Goal: Information Seeking & Learning: Learn about a topic

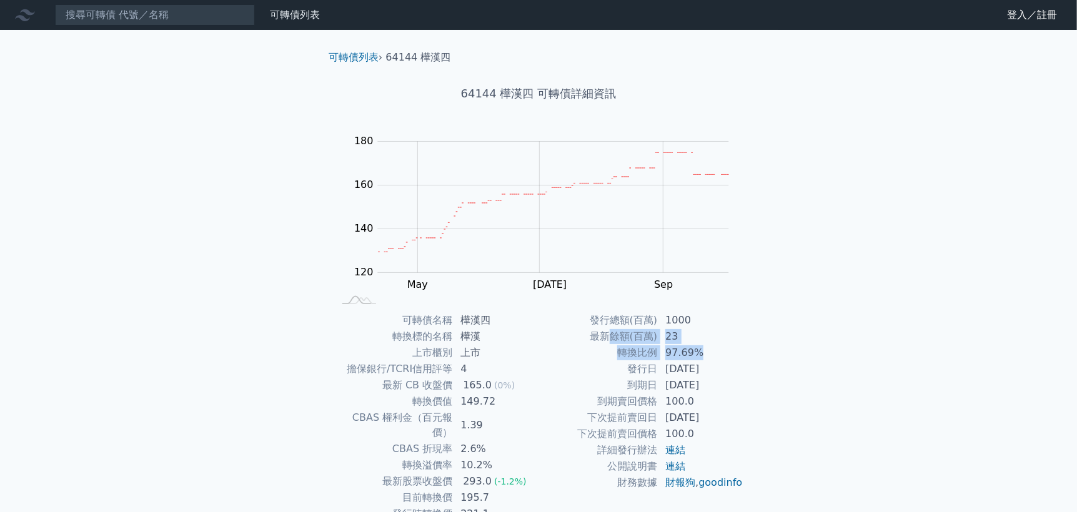
click at [696, 350] on tbody "發行總額(百萬) 1000 最新餘額(百萬) 23 轉換比例 97.69% 發行日 [DATE] 到期日 [DATE] 到期賣回價格 100.0 下次提前賣回…" at bounding box center [640, 401] width 205 height 179
click at [722, 360] on td "97.69%" at bounding box center [701, 353] width 86 height 16
click at [585, 338] on td "最新餘額(百萬)" at bounding box center [597, 336] width 119 height 16
drag, startPoint x: 619, startPoint y: 330, endPoint x: 698, endPoint y: 348, distance: 81.2
click at [695, 348] on tbody "發行總額(百萬) 1000 最新餘額(百萬) 23 轉換比例 97.69% 發行日 [DATE] 到期日 [DATE] 到期賣回價格 100.0 下次提前賣回…" at bounding box center [640, 401] width 205 height 179
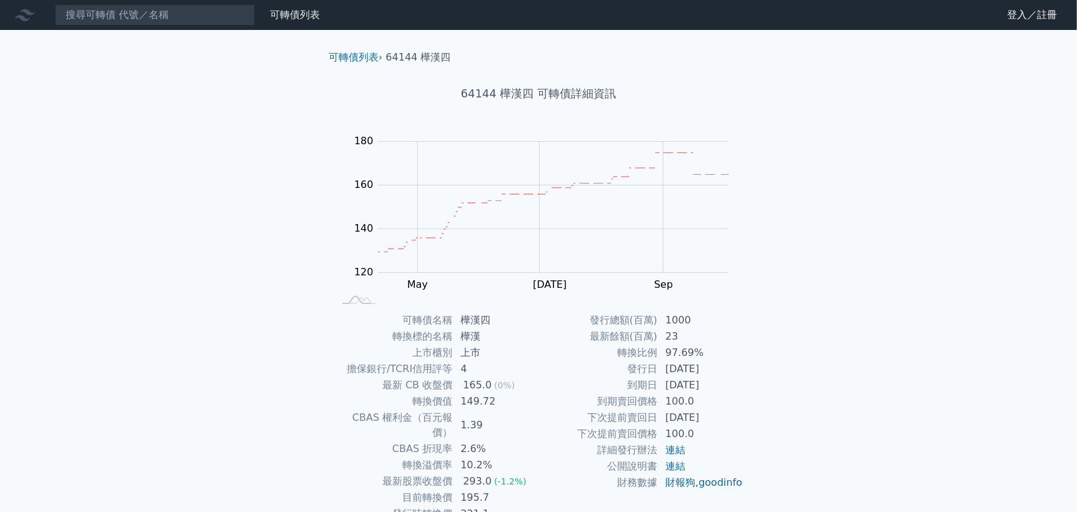
click at [766, 357] on div "可轉債列表 › 64144 樺漢四 64144 樺漢四 可轉債詳細資訊 Zoom Out 120 100 110 120 130 140 150 160 20…" at bounding box center [539, 311] width 480 height 563
drag, startPoint x: 631, startPoint y: 329, endPoint x: 674, endPoint y: 337, distance: 43.7
click at [674, 337] on tr "最新餘額(百萬) 23" at bounding box center [640, 336] width 205 height 16
click at [658, 346] on td "97.69%" at bounding box center [701, 353] width 86 height 16
drag, startPoint x: 590, startPoint y: 325, endPoint x: 722, endPoint y: 345, distance: 133.9
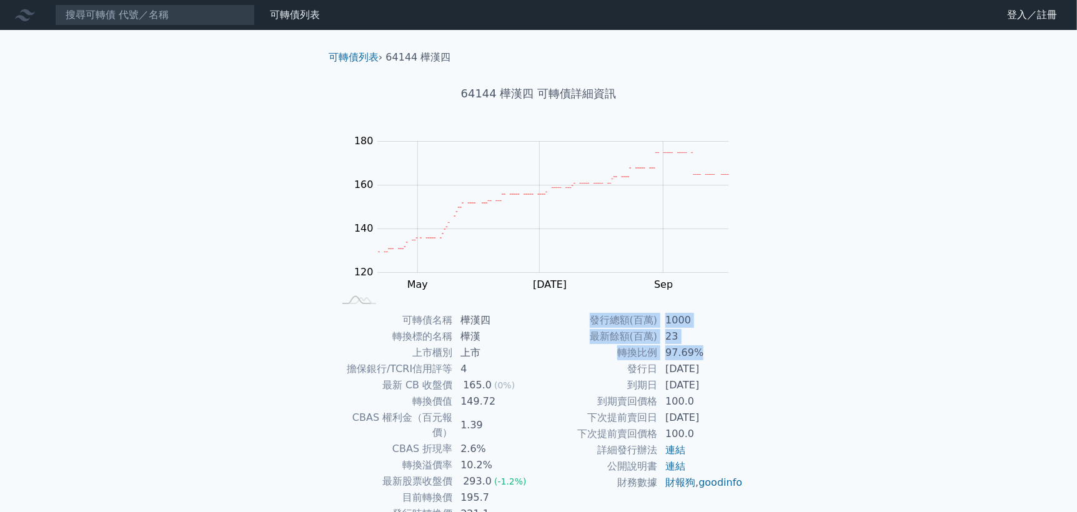
click at [714, 345] on tbody "發行總額(百萬) 1000 最新餘額(百萬) 23 轉換比例 97.69% 發行日 [DATE] 到期日 [DATE] 到期賣回價格 100.0 下次提前賣回…" at bounding box center [640, 401] width 205 height 179
drag, startPoint x: 428, startPoint y: 368, endPoint x: 474, endPoint y: 381, distance: 48.0
click at [474, 381] on tbody "可轉債名稱 樺漢四 轉換標的名稱 樺漢 上市櫃別 上市 擔保銀行/TCRI信用評等 4 最新 CB 收盤價 165.0 (0%) 轉換價值 149.72 CB…" at bounding box center [435, 425] width 205 height 226
drag, startPoint x: 532, startPoint y: 397, endPoint x: 414, endPoint y: 374, distance: 120.1
click at [526, 392] on tbody "可轉債名稱 樺漢四 轉換標的名稱 樺漢 上市櫃別 上市 擔保銀行/TCRI信用評等 4 最新 CB 收盤價 165.0 (0%) 轉換價值 149.72 CB…" at bounding box center [435, 425] width 205 height 226
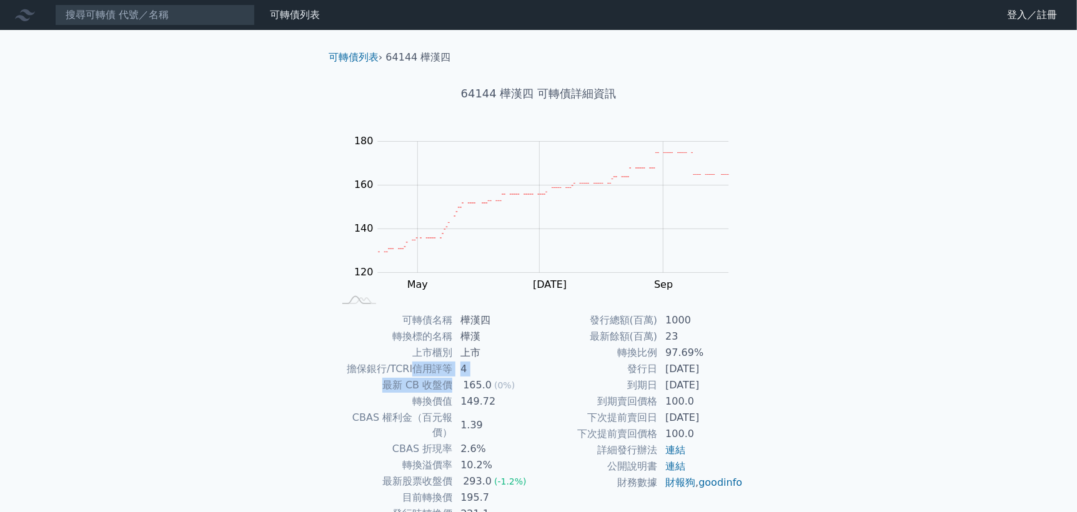
drag, startPoint x: 417, startPoint y: 380, endPoint x: 503, endPoint y: 393, distance: 87.3
click at [496, 393] on tbody "可轉債名稱 樺漢四 轉換標的名稱 樺漢 上市櫃別 上市 擔保銀行/TCRI信用評等 4 最新 CB 收盤價 165.0 (0%) 轉換價值 149.72 CB…" at bounding box center [435, 425] width 205 height 226
click at [560, 405] on td "到期賣回價格" at bounding box center [597, 401] width 119 height 16
drag, startPoint x: 397, startPoint y: 377, endPoint x: 538, endPoint y: 411, distance: 145.7
click at [480, 399] on tbody "可轉債名稱 樺漢四 轉換標的名稱 樺漢 上市櫃別 上市 擔保銀行/TCRI信用評等 4 最新 CB 收盤價 165.0 (0%) 轉換價值 149.72 CB…" at bounding box center [435, 425] width 205 height 226
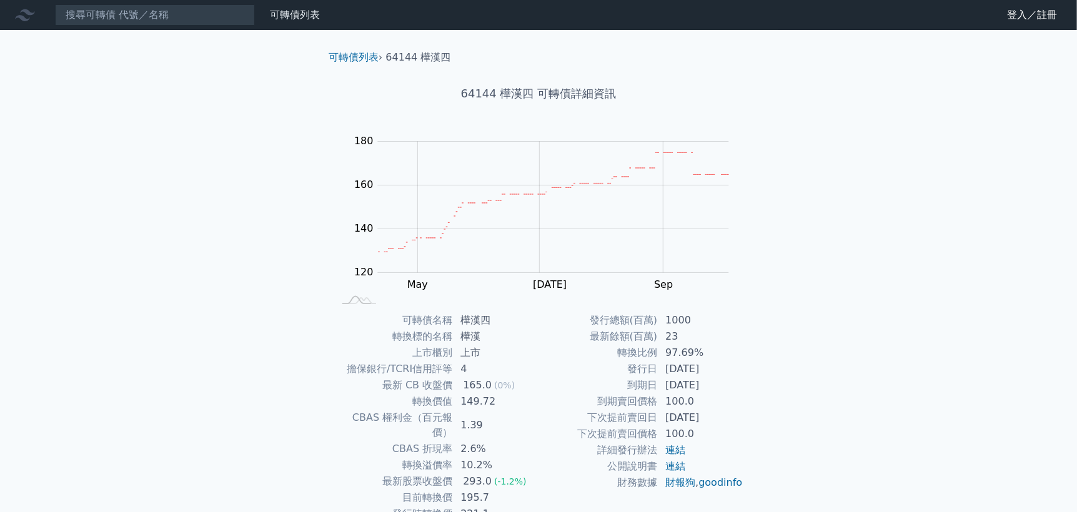
click at [540, 412] on td "下次提前賣回日" at bounding box center [597, 418] width 119 height 16
drag, startPoint x: 405, startPoint y: 393, endPoint x: 463, endPoint y: 408, distance: 60.7
click at [463, 408] on tbody "可轉債名稱 樺漢四 轉換標的名稱 樺漢 上市櫃別 上市 擔保銀行/TCRI信用評等 4 最新 CB 收盤價 165.0 (0%) 轉換價值 149.72 CB…" at bounding box center [435, 425] width 205 height 226
click at [530, 420] on td "1.39" at bounding box center [496, 425] width 86 height 31
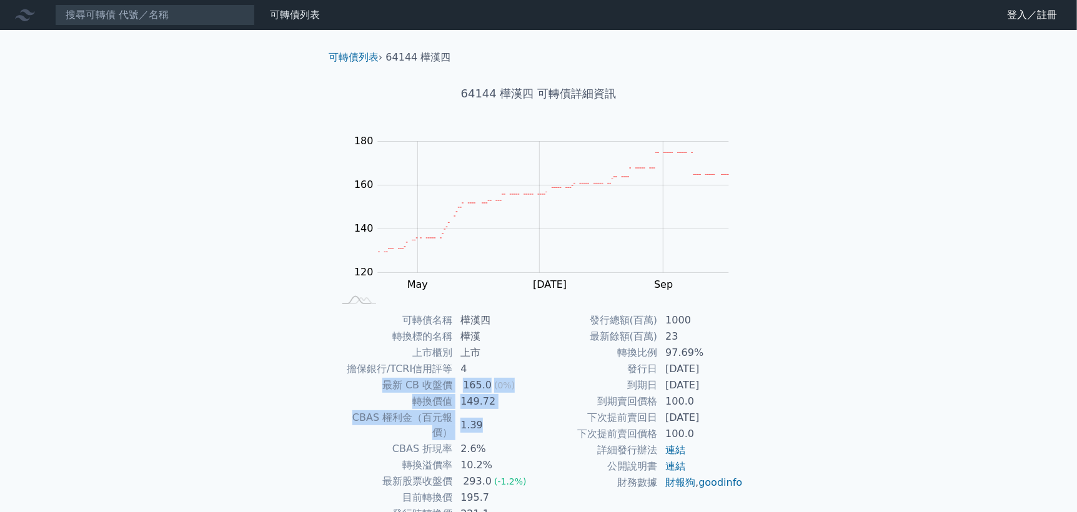
drag, startPoint x: 372, startPoint y: 390, endPoint x: 497, endPoint y: 413, distance: 127.0
click at [497, 414] on tbody "可轉債名稱 樺漢四 轉換標的名稱 樺漢 上市櫃別 上市 擔保銀行/TCRI信用評等 4 最新 CB 收盤價 165.0 (0%) 轉換價值 149.72 CB…" at bounding box center [435, 425] width 205 height 226
click at [516, 412] on td "1.39" at bounding box center [496, 425] width 86 height 31
